Goal: Information Seeking & Learning: Learn about a topic

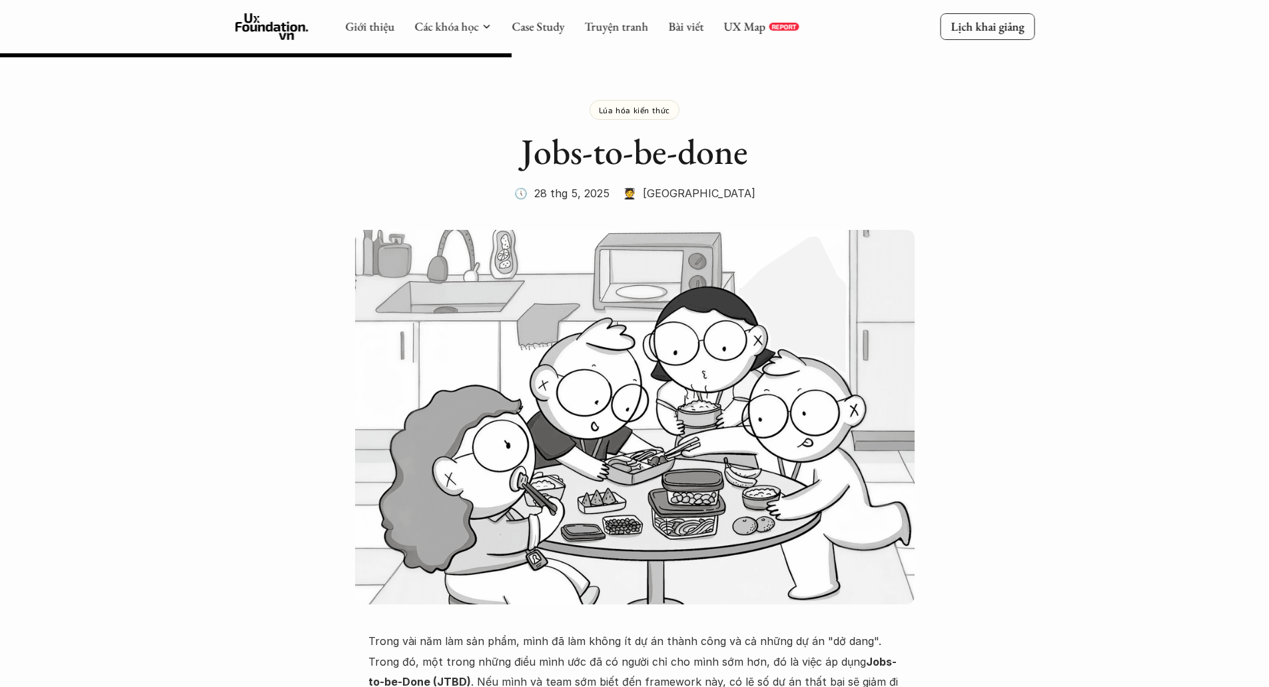
scroll to position [1711, 0]
